Goal: Task Accomplishment & Management: Use online tool/utility

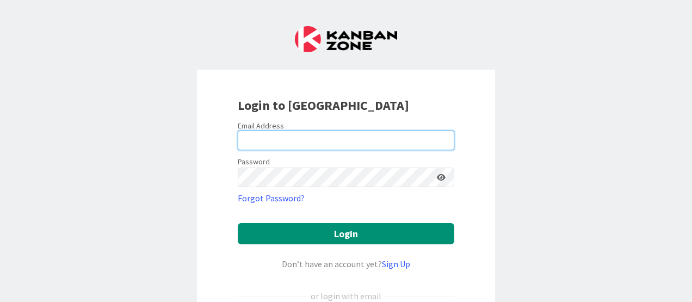
click at [360, 132] on input "email" at bounding box center [346, 141] width 217 height 20
type input "[EMAIL_ADDRESS][DOMAIN_NAME]"
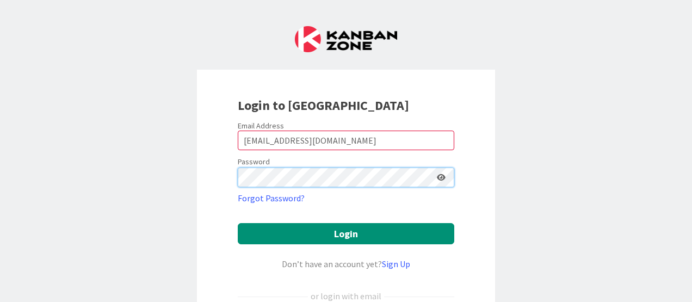
click at [238, 223] on button "Login" at bounding box center [346, 233] width 217 height 21
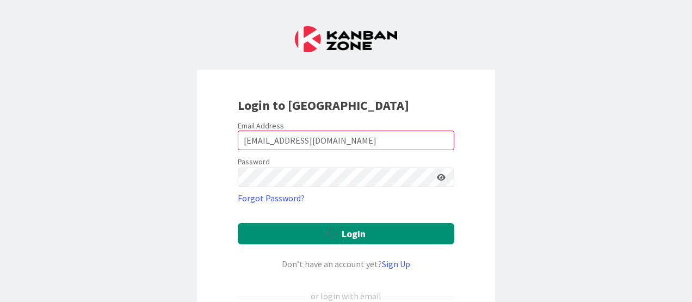
click at [439, 177] on icon at bounding box center [441, 178] width 9 height 8
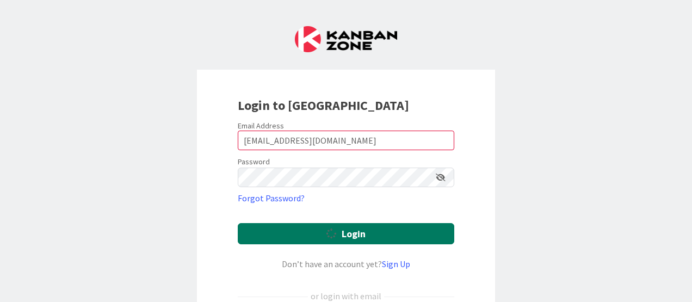
click at [410, 234] on button "Login" at bounding box center [346, 233] width 217 height 21
